Goal: Use online tool/utility: Utilize a website feature to perform a specific function

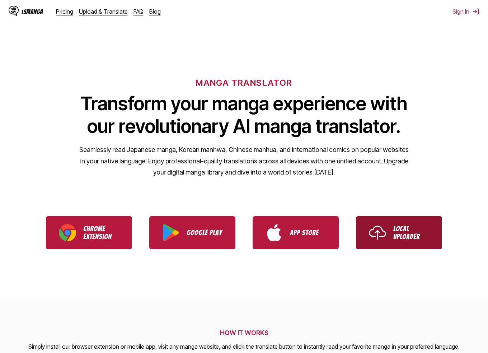
click at [401, 224] on p "Local Uploader" at bounding box center [411, 232] width 36 height 16
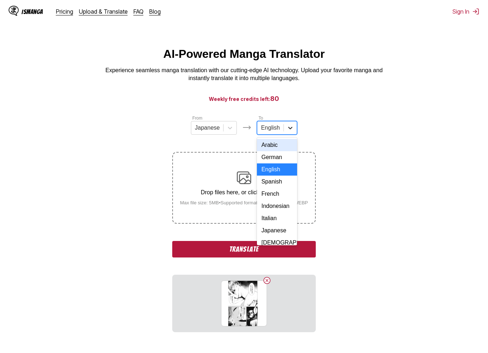
click at [291, 130] on icon at bounding box center [290, 127] width 7 height 7
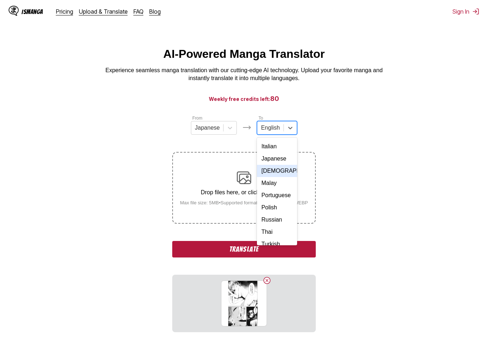
scroll to position [130, 0]
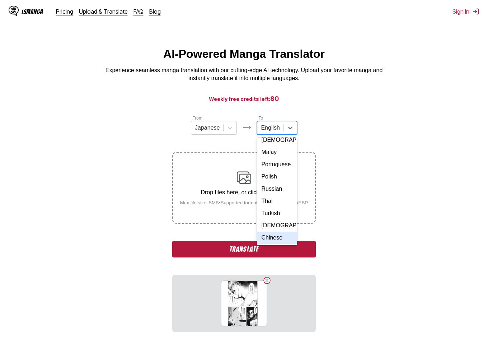
click at [273, 231] on div "Chinese" at bounding box center [277, 237] width 40 height 12
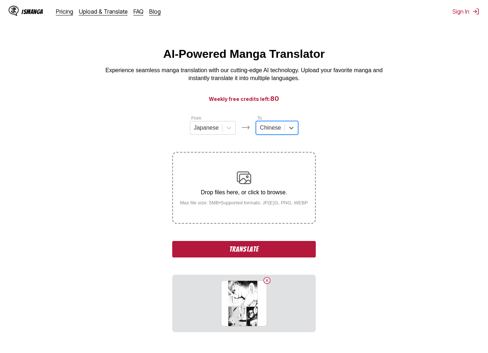
click at [252, 242] on button "Translate" at bounding box center [243, 249] width 143 height 16
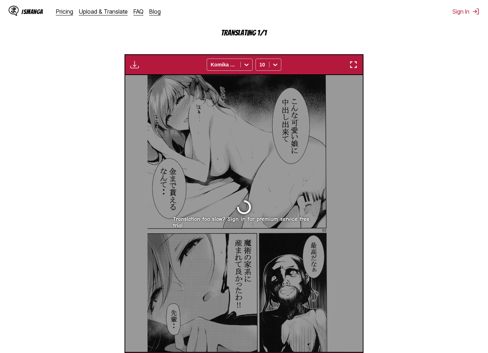
scroll to position [299, 0]
